Goal: Obtain resource: Download file/media

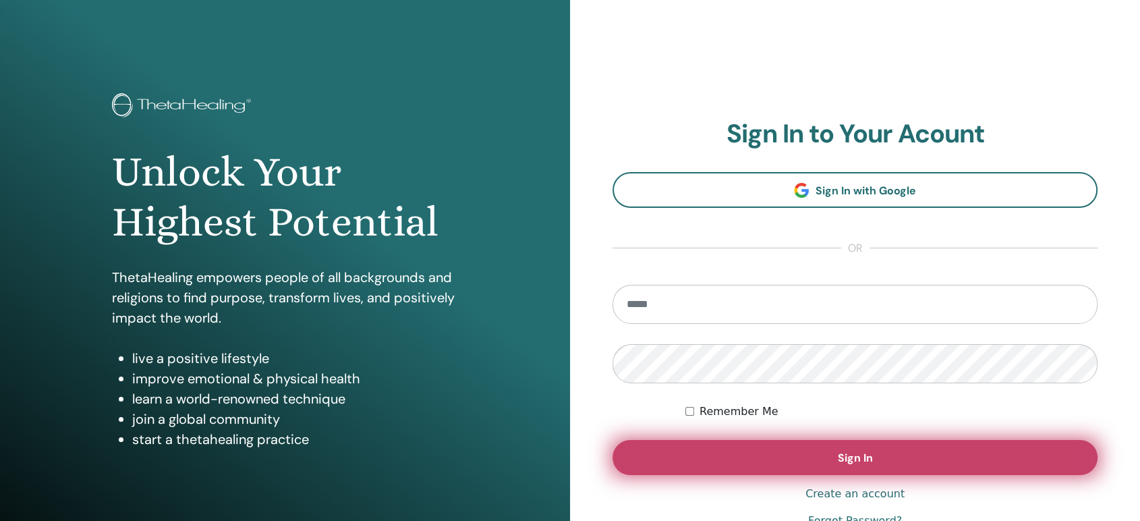
type input "**********"
click at [677, 443] on button "Sign In" at bounding box center [854, 457] width 485 height 35
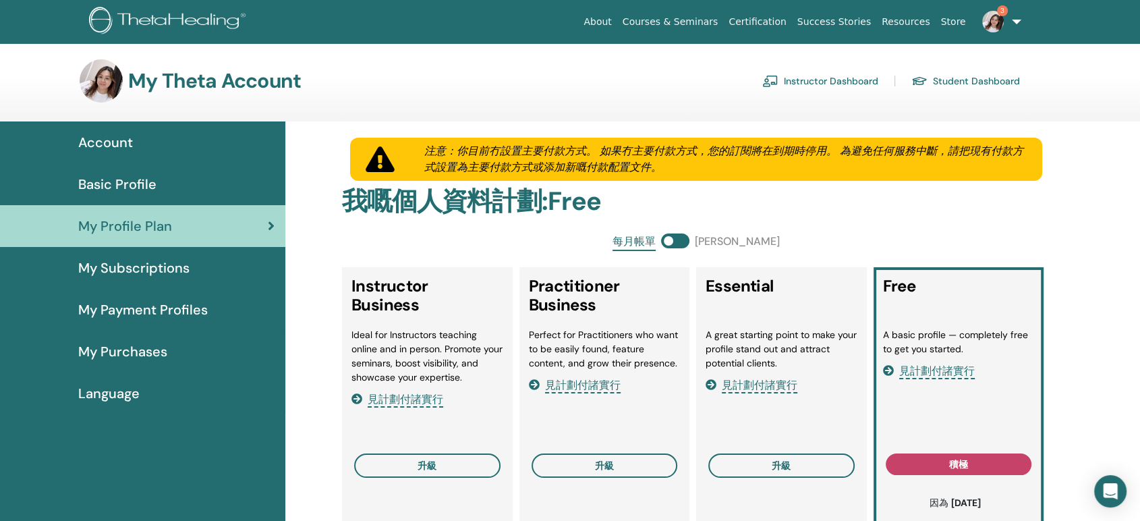
drag, startPoint x: 481, startPoint y: 305, endPoint x: 971, endPoint y: 209, distance: 498.8
click at [971, 209] on h2 "我嘅個人資料計劃 : Free" at bounding box center [696, 201] width 708 height 31
click at [824, 85] on link "Instructor Dashboard" at bounding box center [820, 81] width 116 height 22
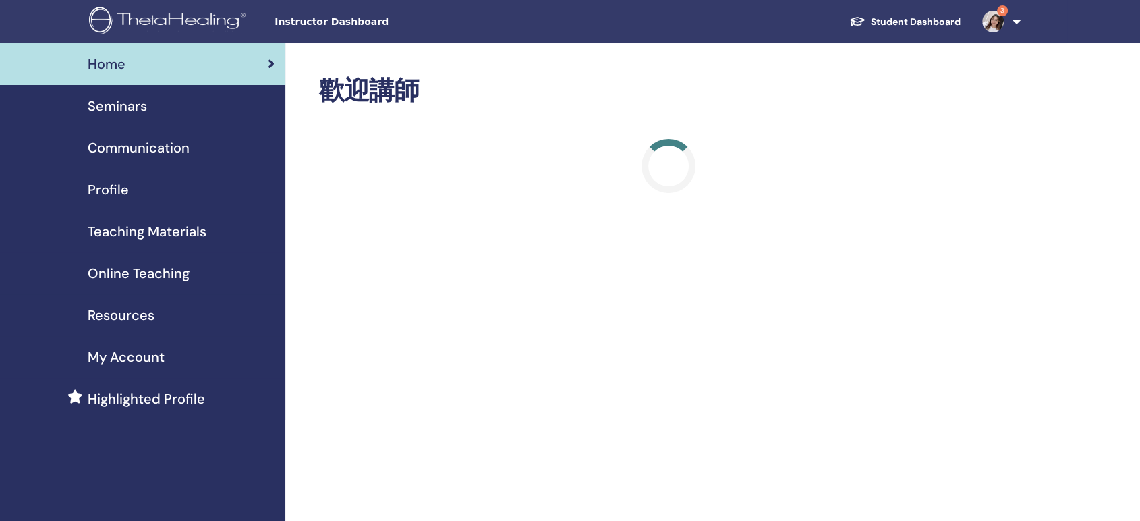
click at [179, 236] on span "Teaching Materials" at bounding box center [147, 231] width 119 height 20
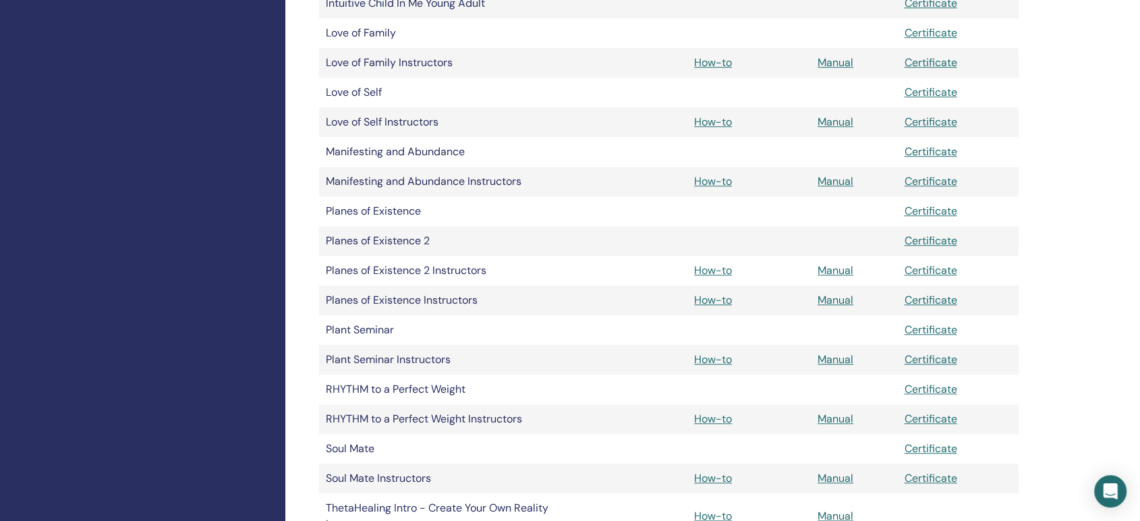
scroll to position [1273, 0]
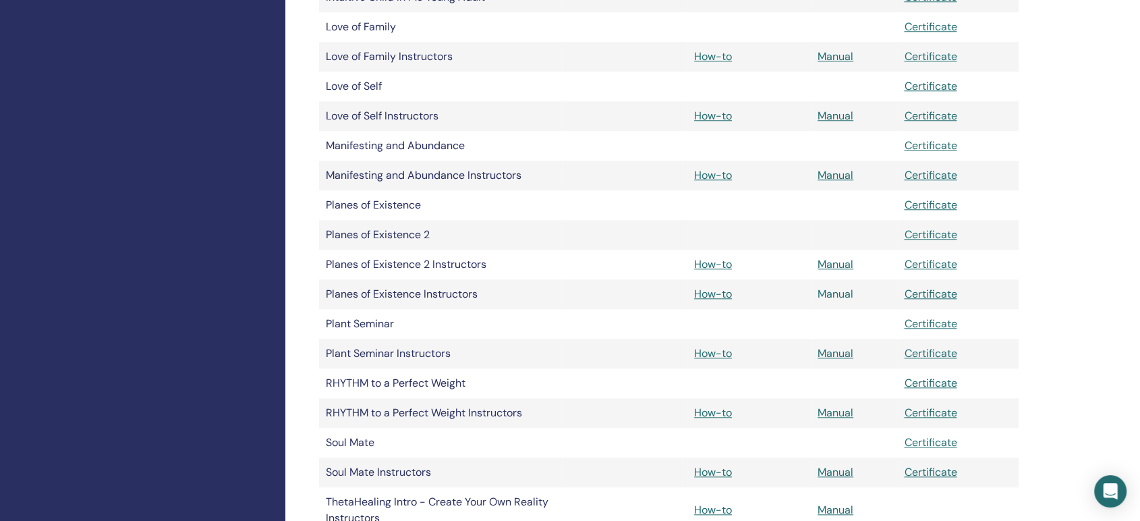
click at [821, 290] on link "Manual" at bounding box center [835, 294] width 36 height 14
